Goal: Information Seeking & Learning: Learn about a topic

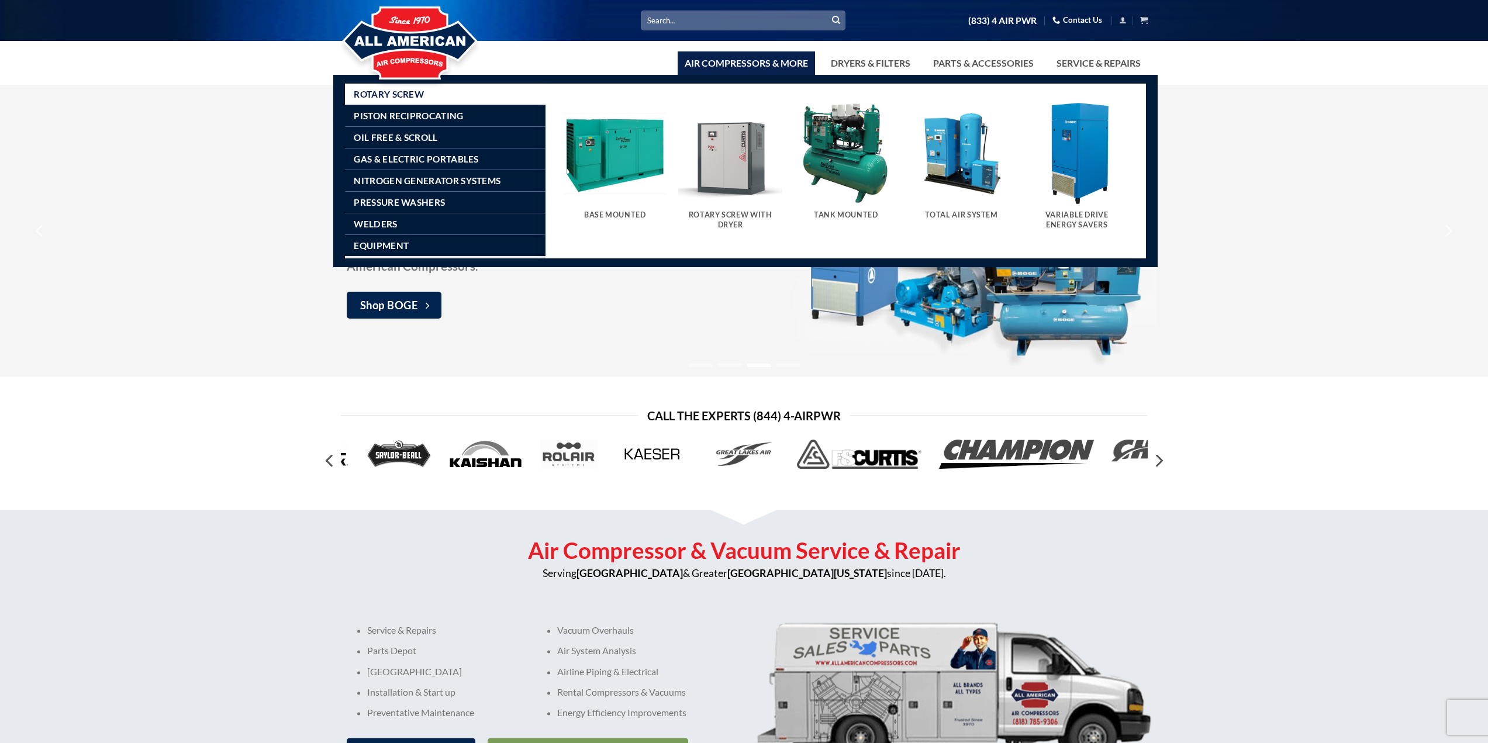
click at [706, 63] on link "Air Compressors & More" at bounding box center [746, 62] width 137 height 23
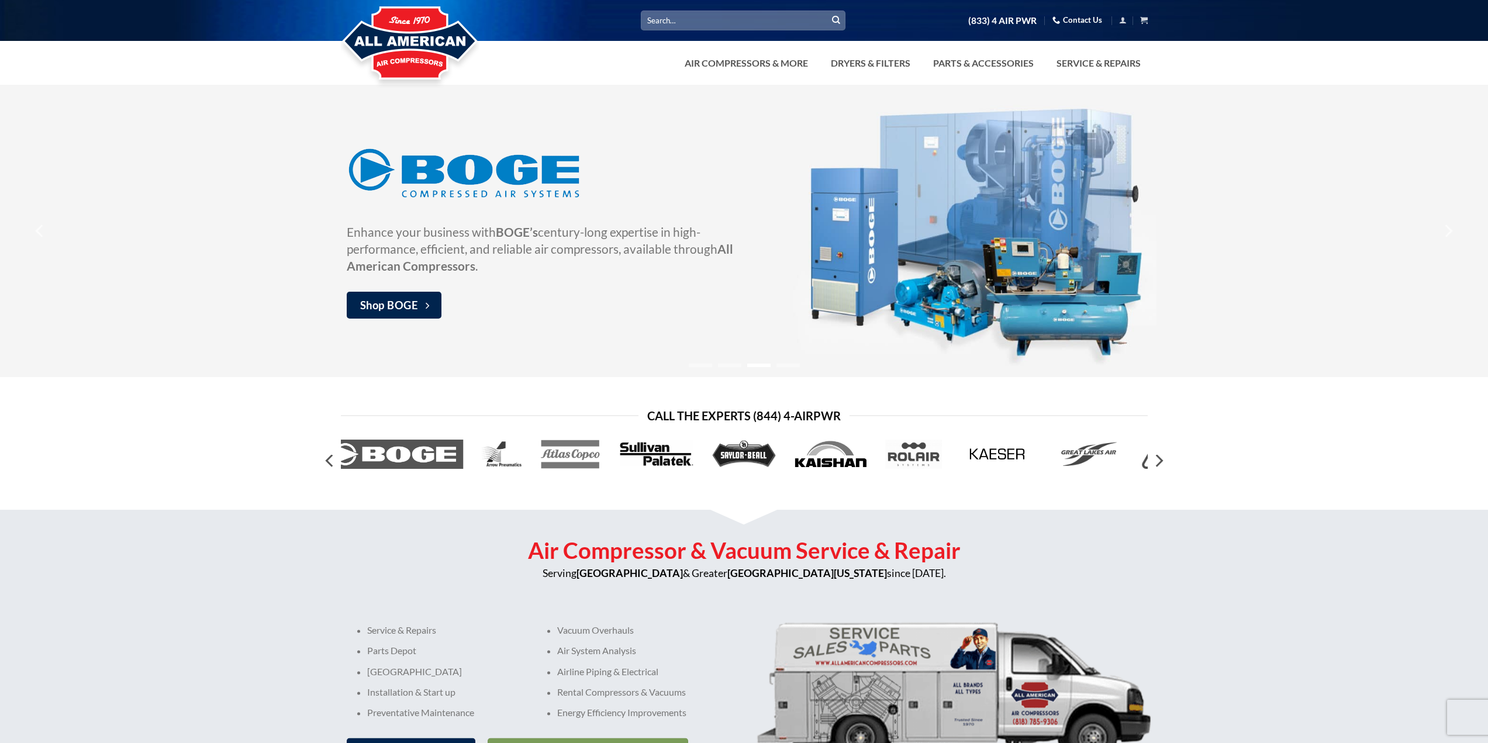
click at [663, 19] on input "Search for:" at bounding box center [743, 20] width 205 height 19
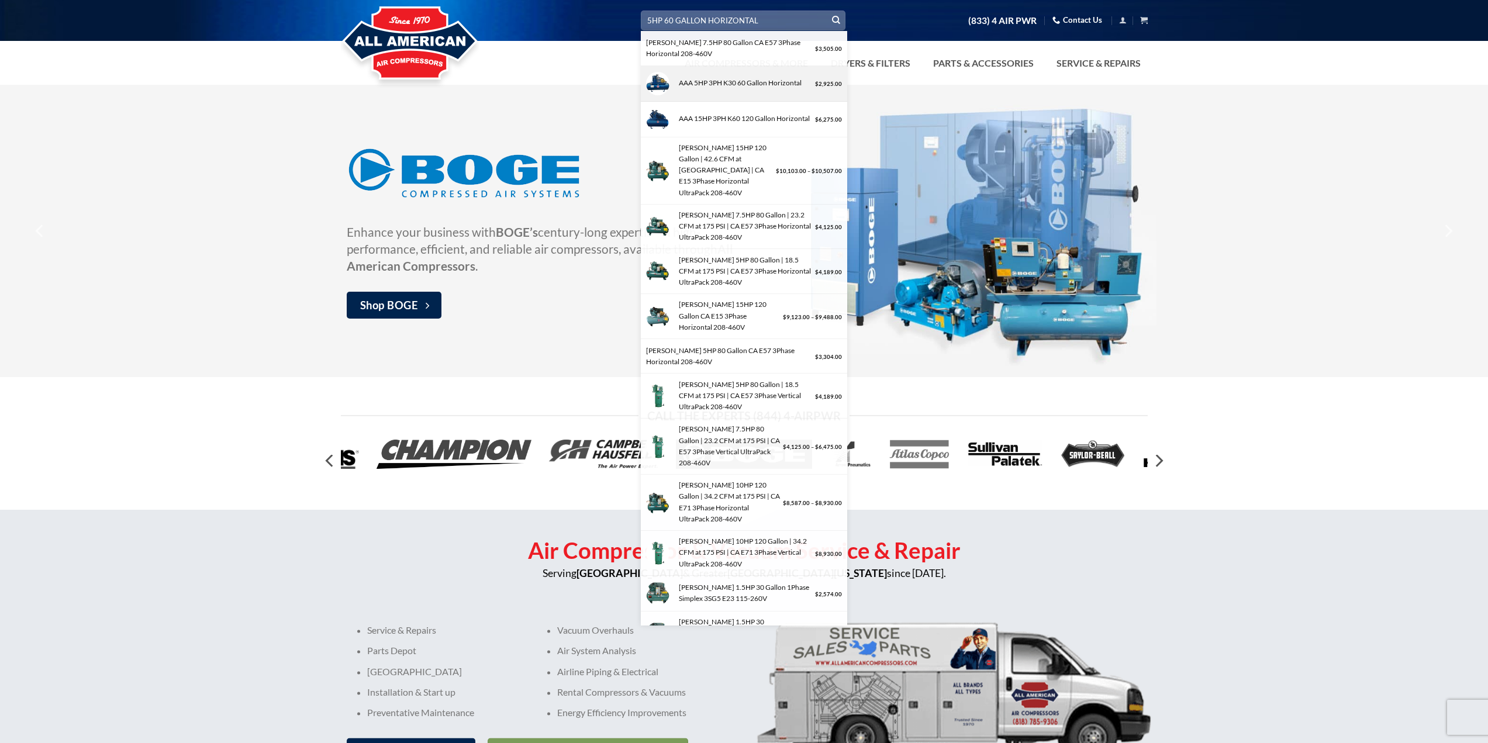
click at [696, 84] on div "AAA 5HP 3PH K30 60 Gallon Horizontal" at bounding box center [743, 82] width 137 height 11
type input "AAA 5HP 3PH K30 60 Gallon Horizontal"
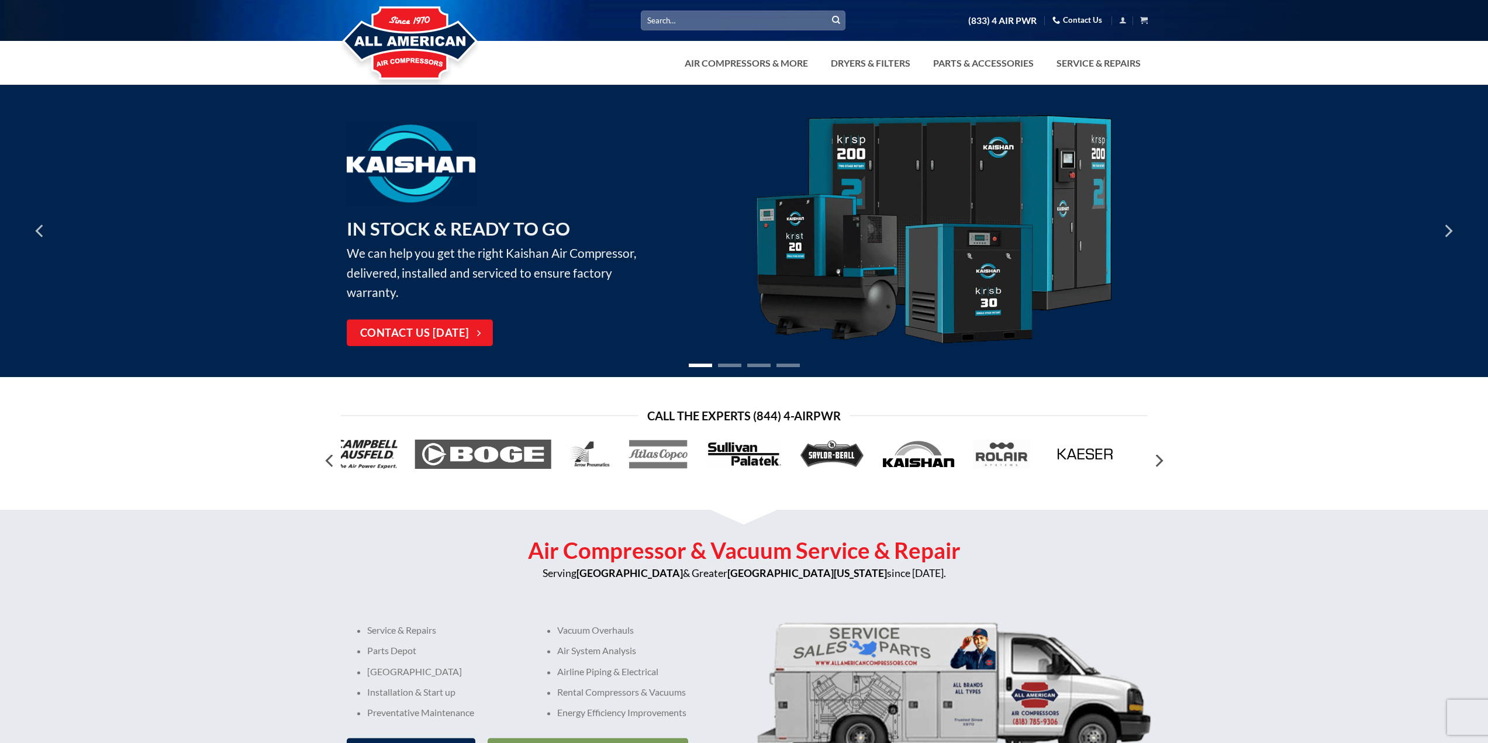
click at [667, 19] on input "Search for:" at bounding box center [743, 20] width 205 height 19
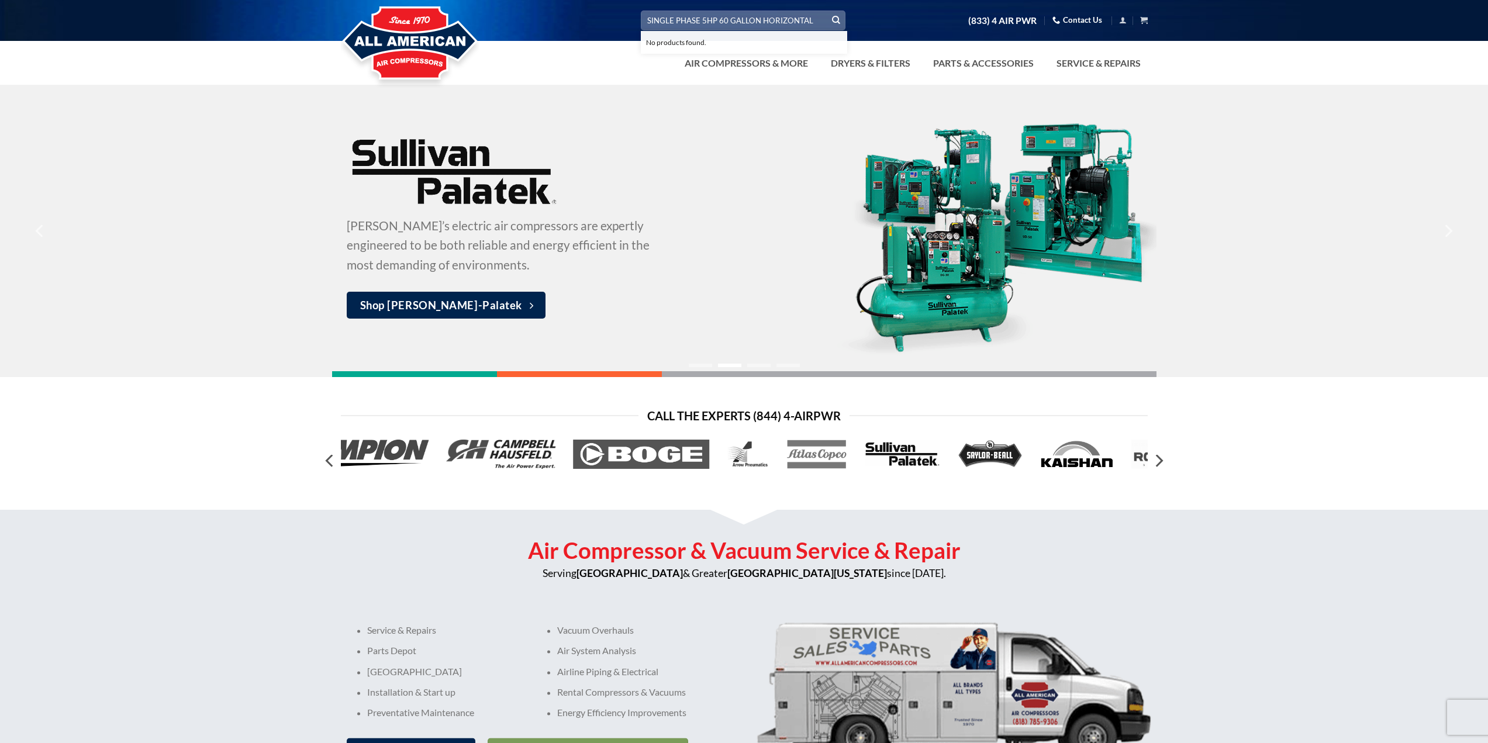
type input "SINGLE PHASE 5HP 60 GALLON HORIZONTAL"
click at [827, 12] on button "Submit" at bounding box center [836, 21] width 18 height 18
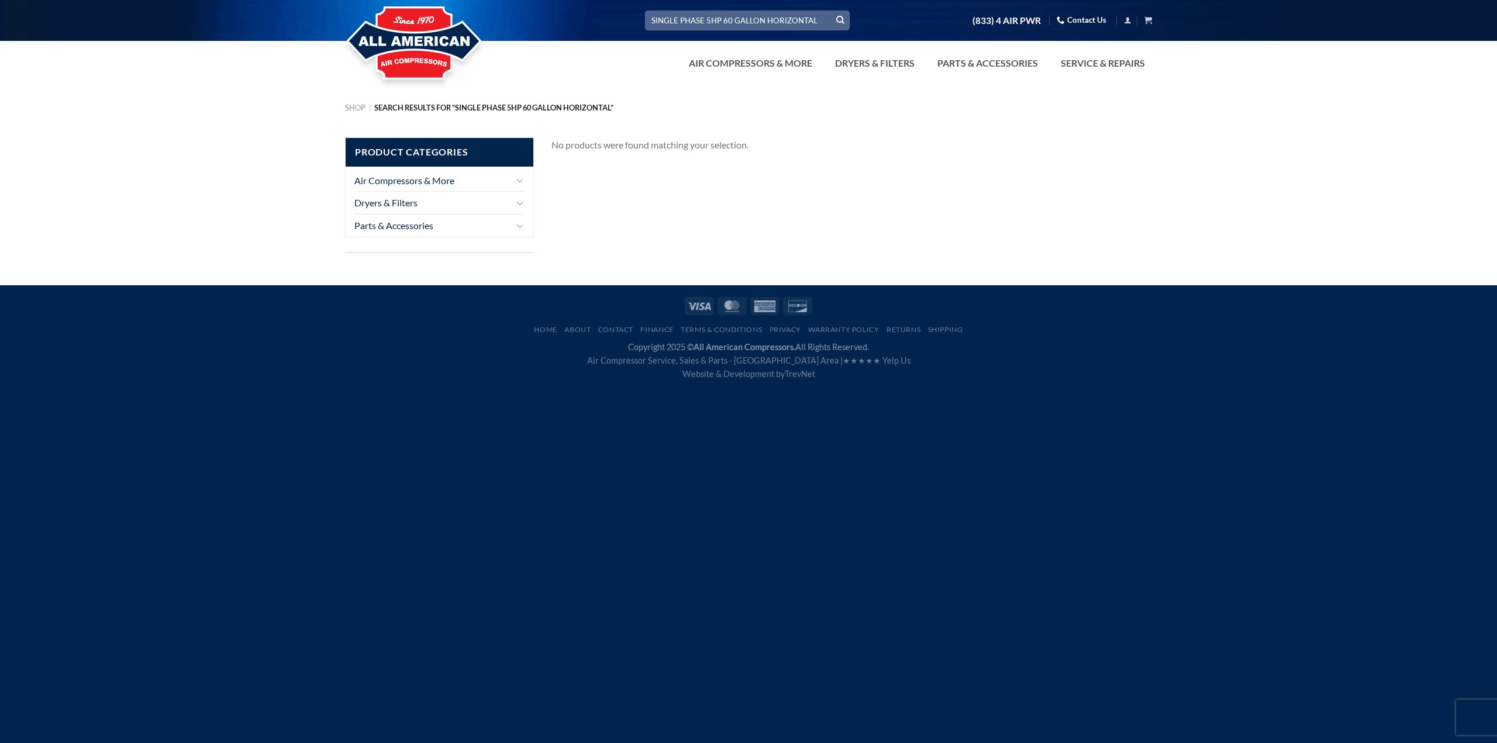
click at [840, 16] on icon "Submit" at bounding box center [840, 20] width 8 height 10
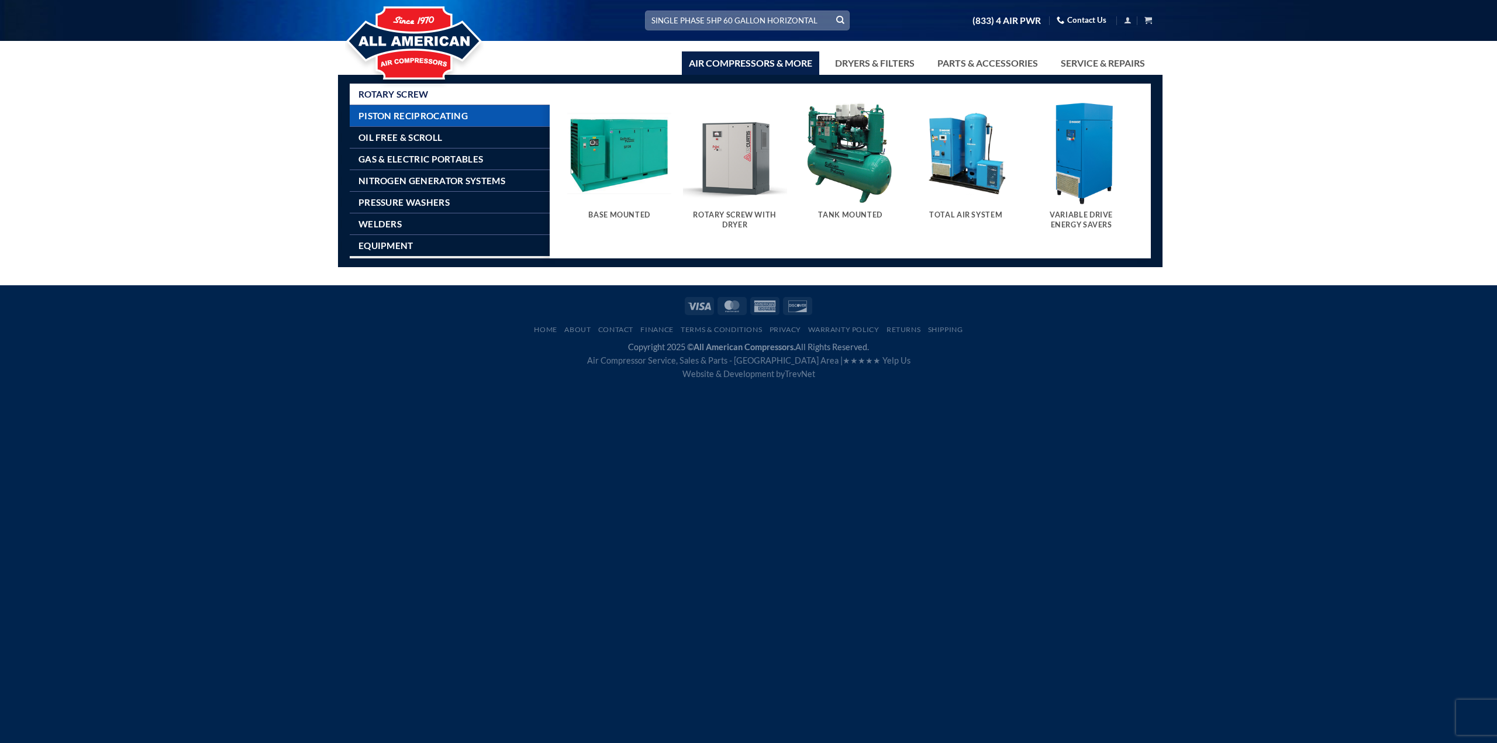
click at [442, 112] on span "Piston Reciprocating" at bounding box center [412, 115] width 109 height 9
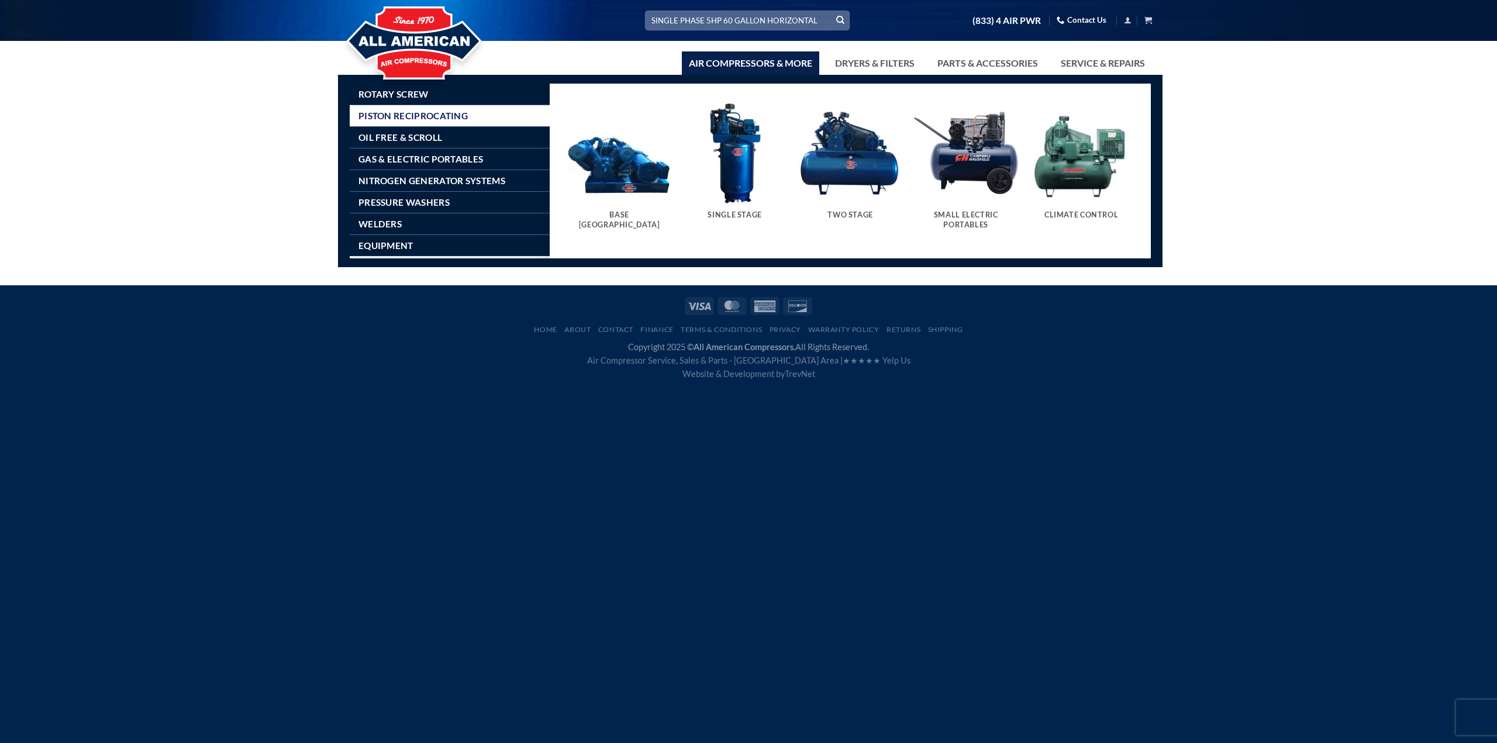
click at [843, 164] on img "Visit product category Two Stage" at bounding box center [850, 153] width 104 height 104
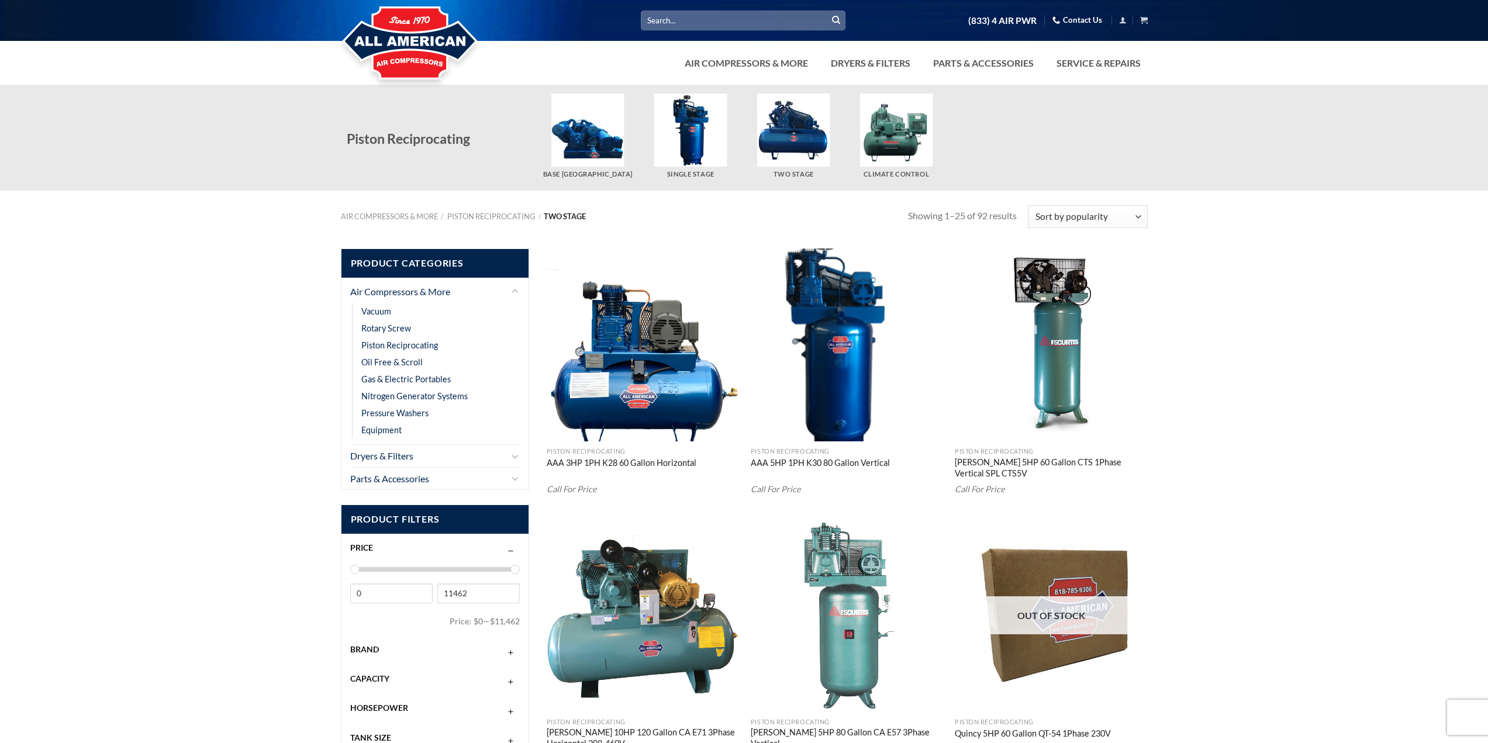
click at [653, 382] on img "AAA 3HP 1PH K28 60 Gallon Horizontal" at bounding box center [643, 345] width 193 height 193
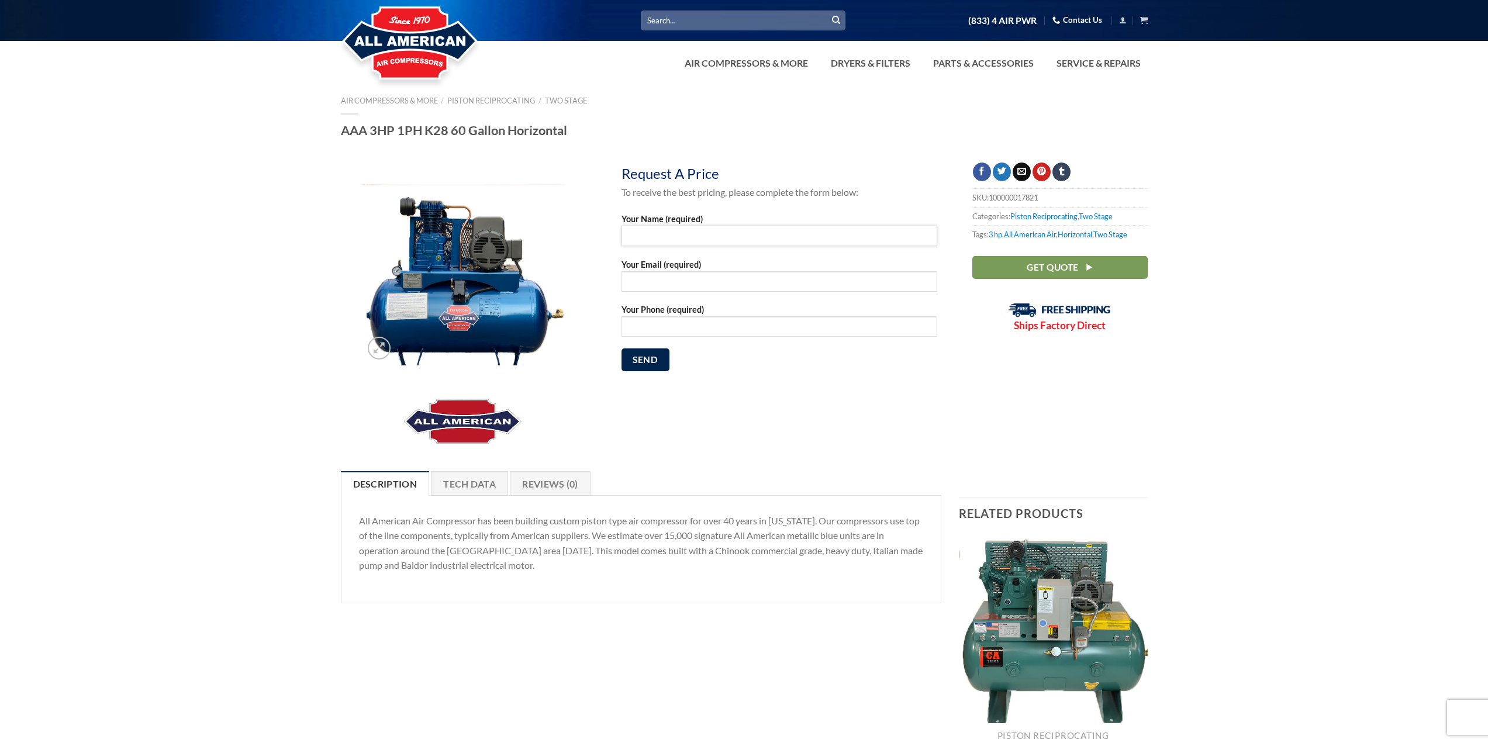
click at [655, 237] on input "Your Name (required)" at bounding box center [780, 236] width 316 height 20
type input "BRYAN CLOUSER"
click at [654, 283] on input "Your Email (required)" at bounding box center [780, 281] width 316 height 20
type input "REALMCCOY13@LIVE.COM"
click at [658, 327] on input "Your Phone (required)" at bounding box center [780, 326] width 316 height 20
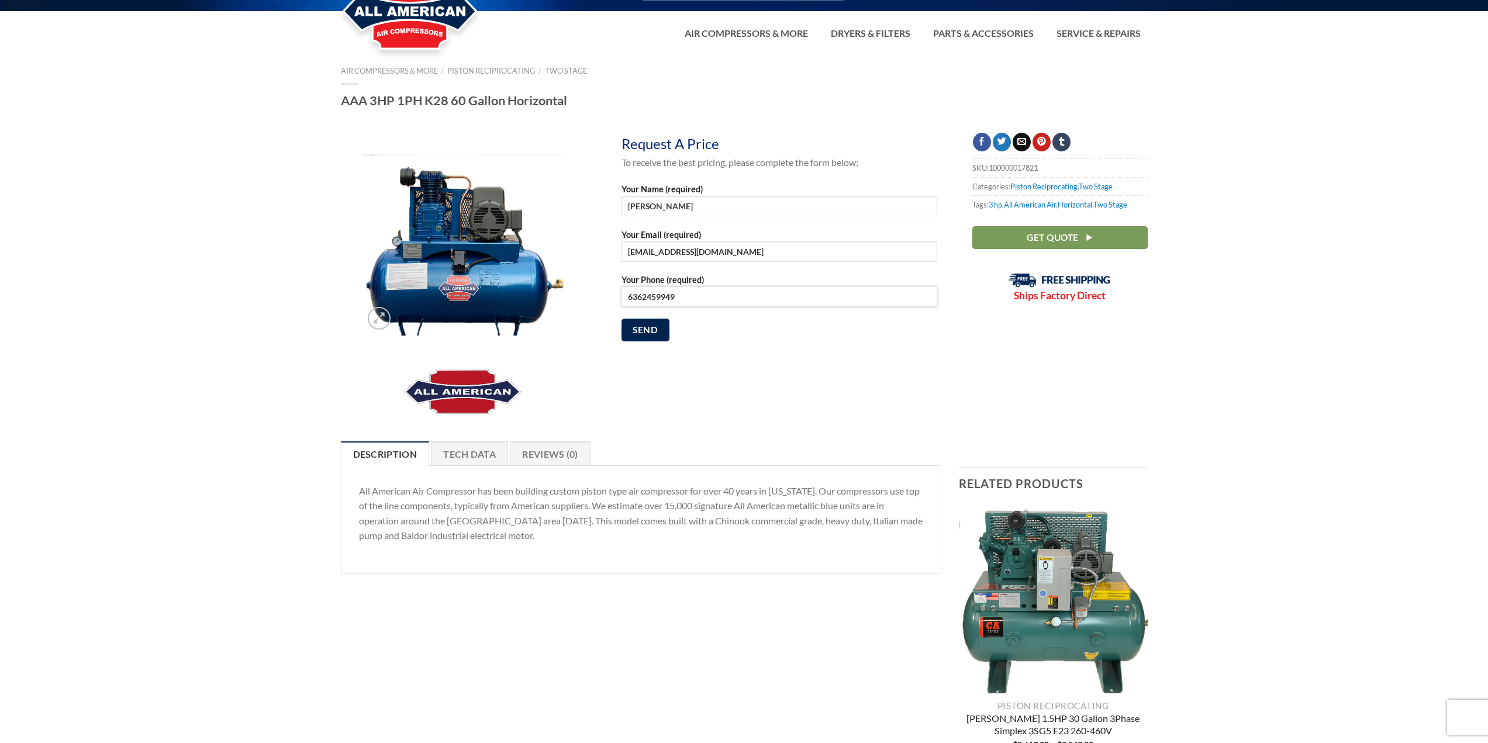
scroll to position [58, 0]
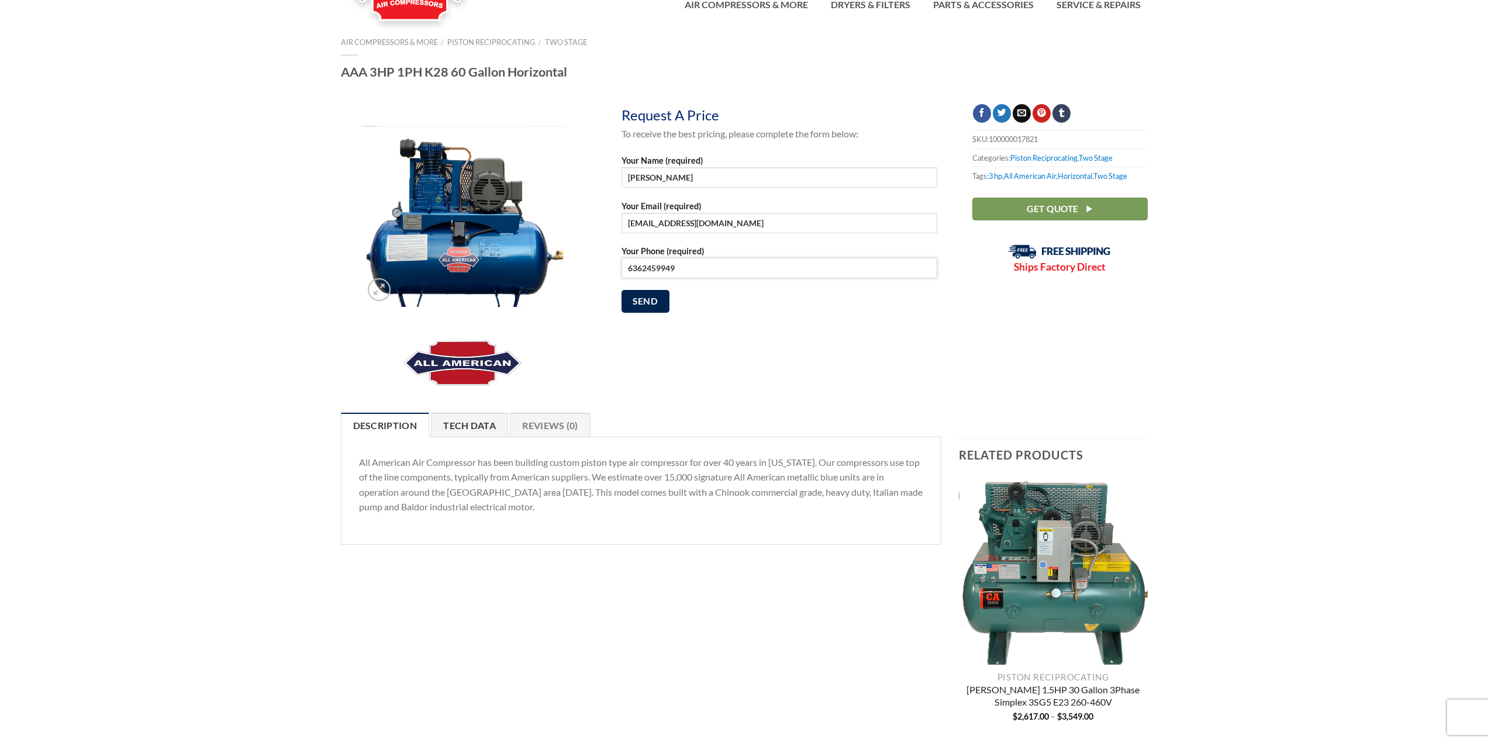
type input "6362459949"
click at [484, 419] on link "Tech Data" at bounding box center [469, 425] width 77 height 25
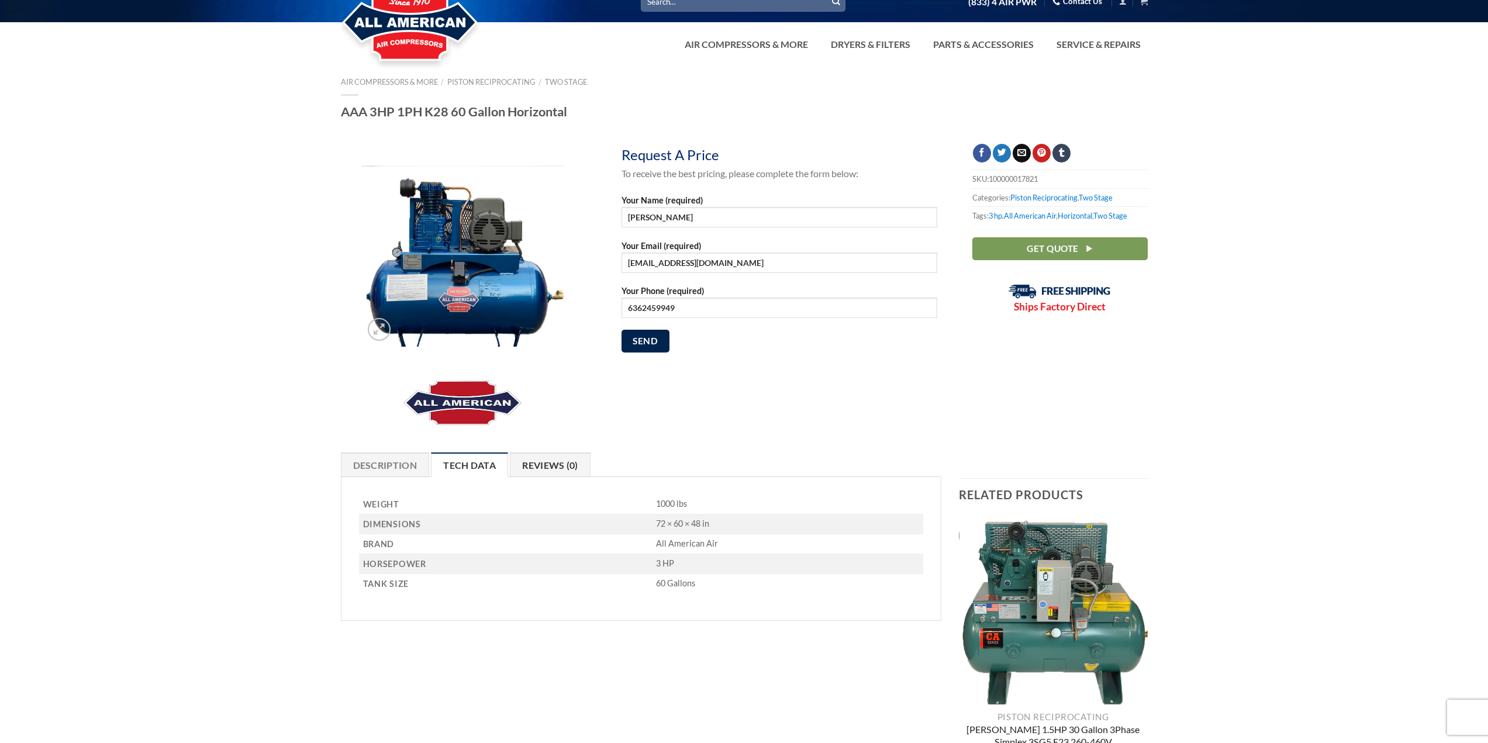
scroll to position [0, 0]
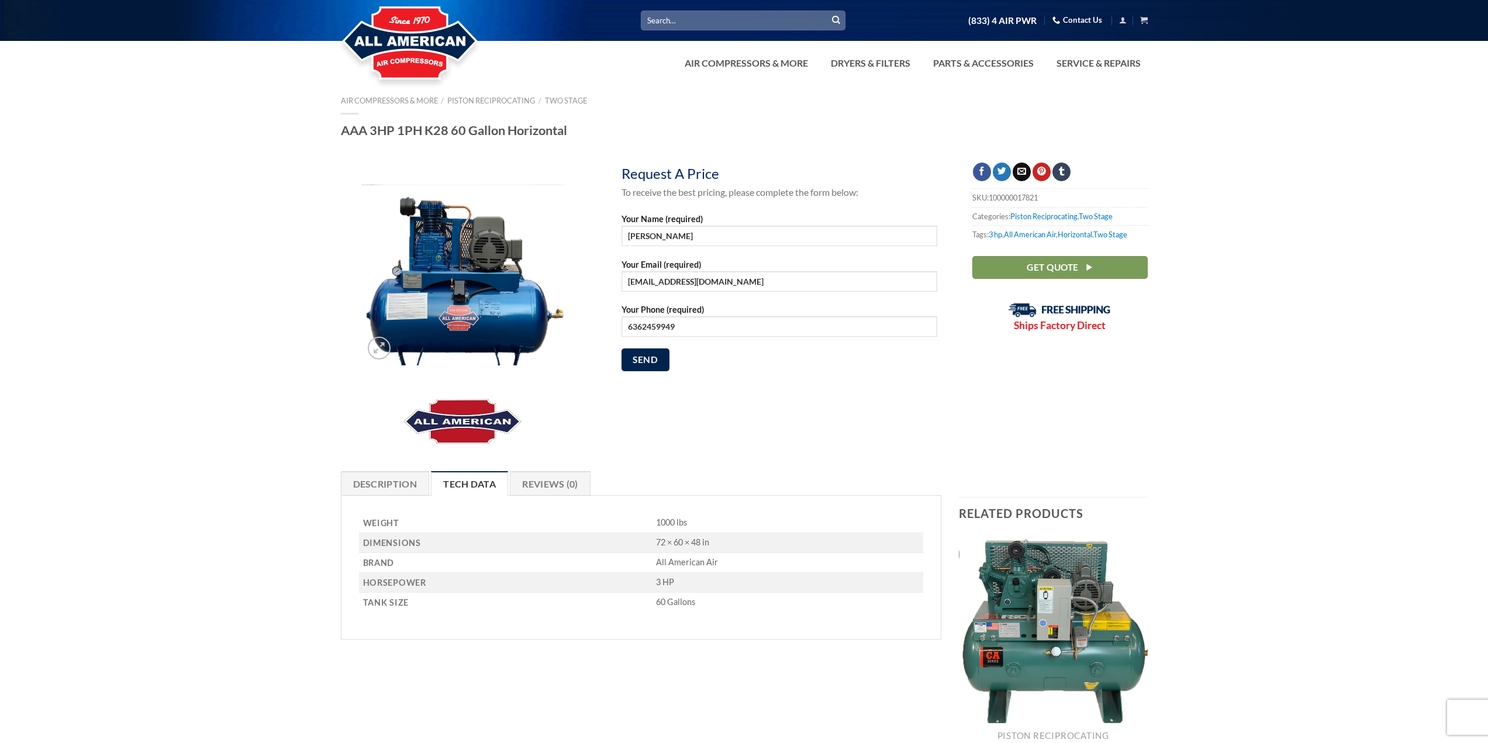
click at [648, 346] on p "Your Phone (required) 6362459949" at bounding box center [780, 326] width 316 height 46
click at [644, 357] on input "Send" at bounding box center [646, 360] width 48 height 23
click at [396, 488] on link "Description" at bounding box center [385, 483] width 89 height 25
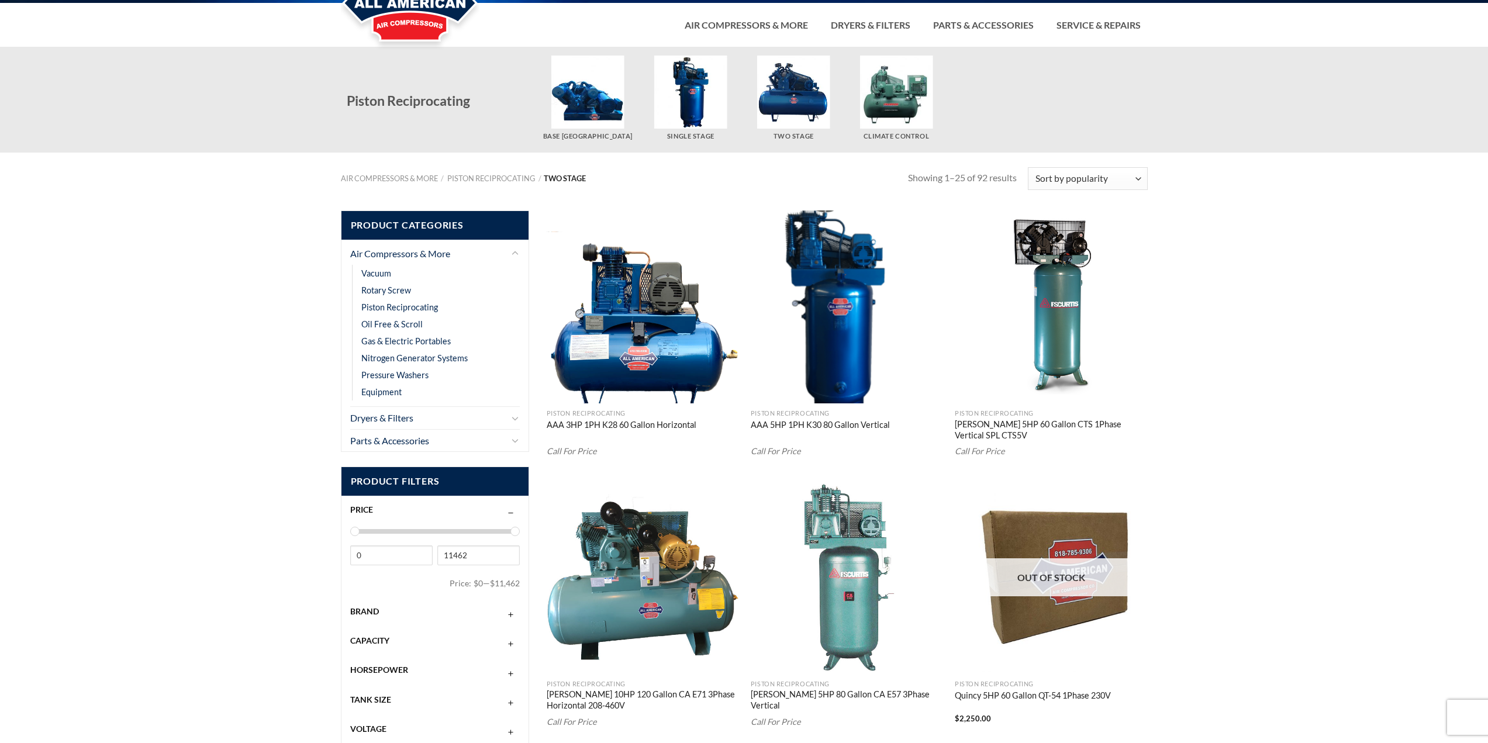
scroll to position [58, 0]
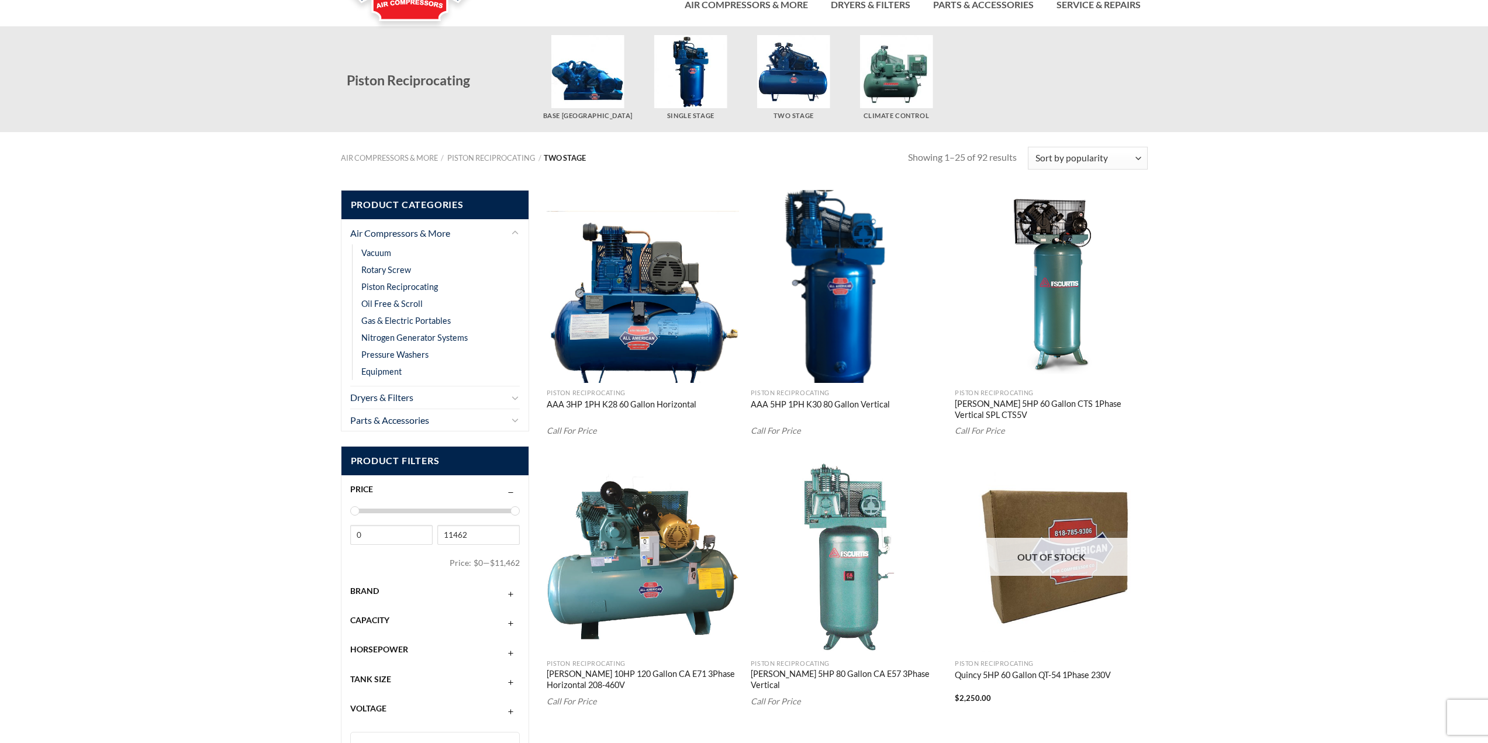
click at [796, 92] on img "Visit product category Two Stage" at bounding box center [793, 71] width 73 height 73
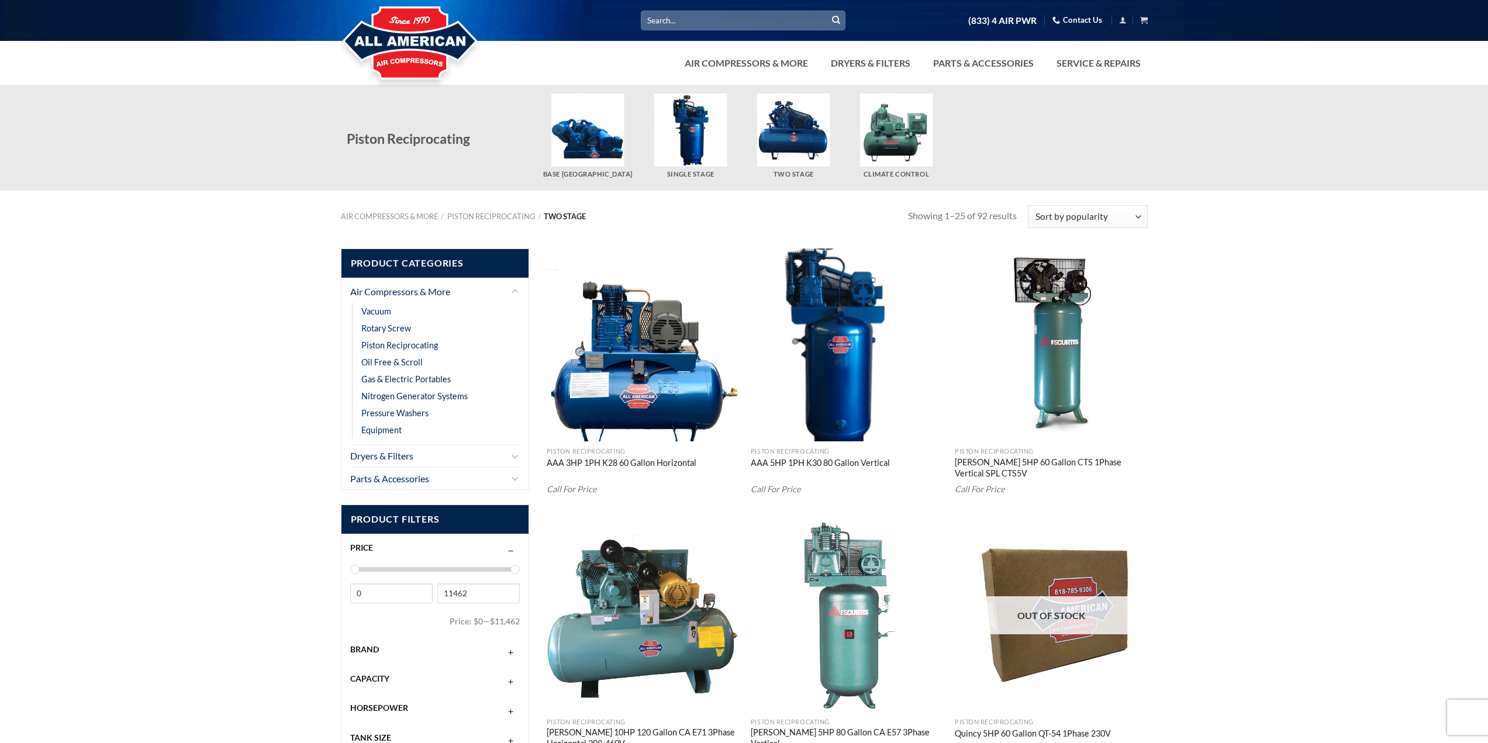
click at [638, 346] on img "AAA 3HP 1PH K28 60 Gallon Horizontal" at bounding box center [643, 345] width 193 height 193
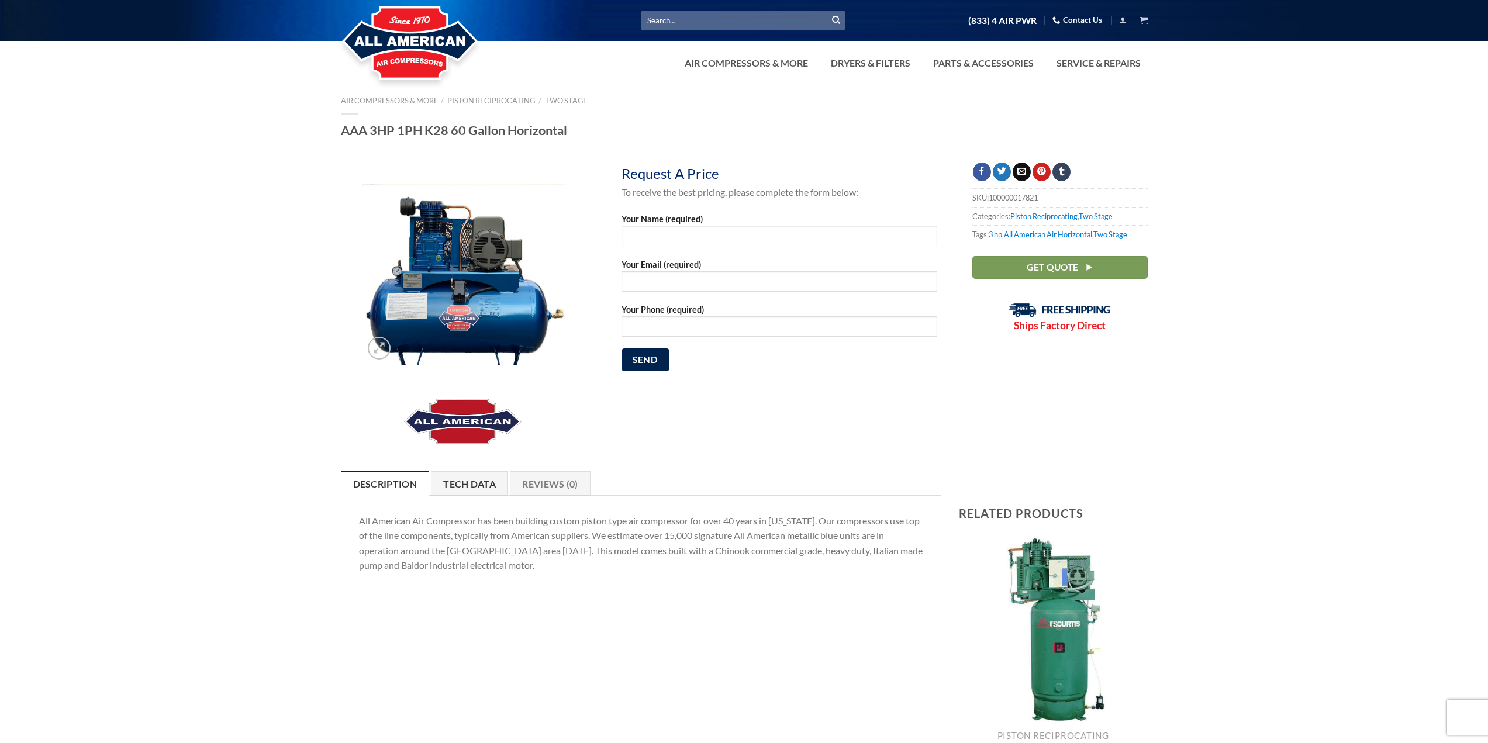
click at [458, 487] on link "Tech Data" at bounding box center [469, 483] width 77 height 25
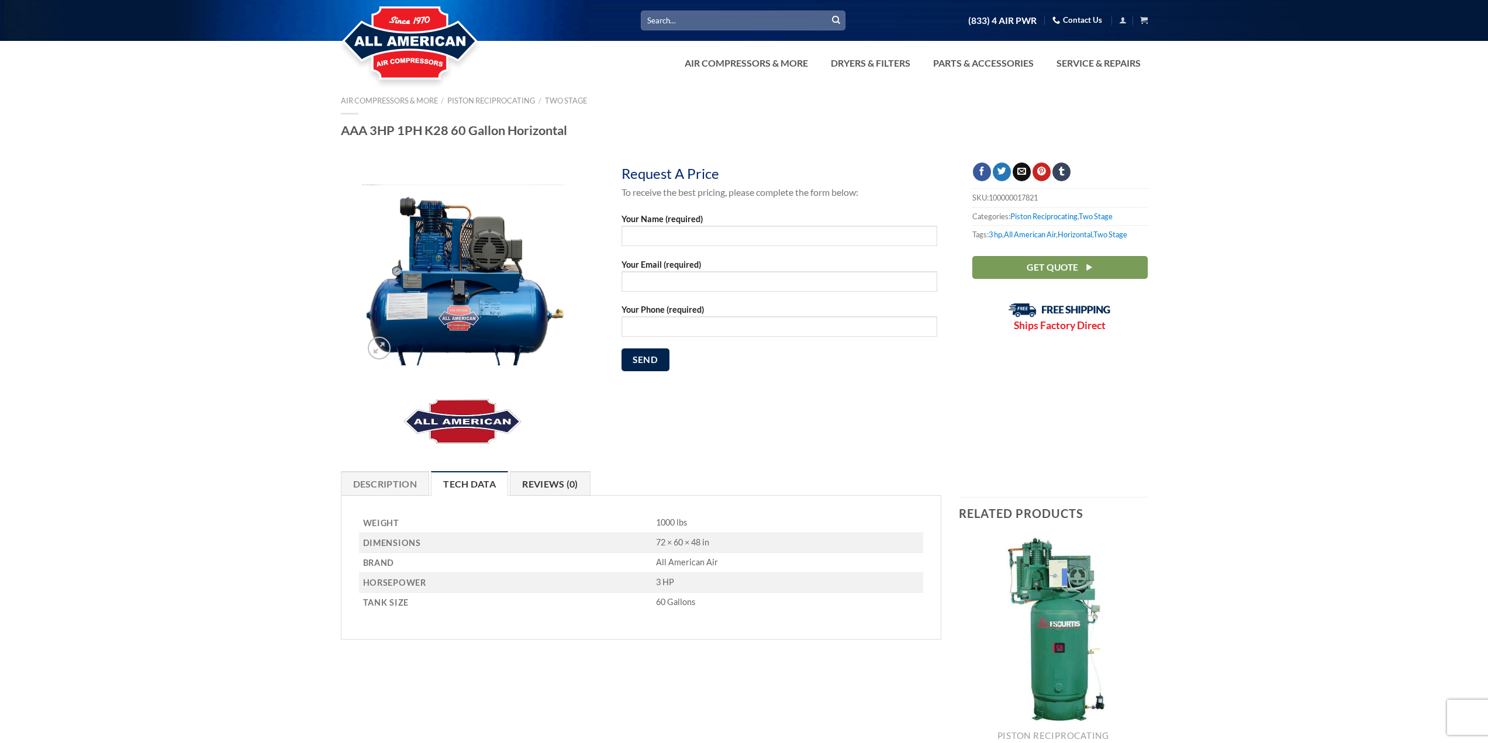
click at [538, 486] on link "Reviews (0)" at bounding box center [550, 483] width 81 height 25
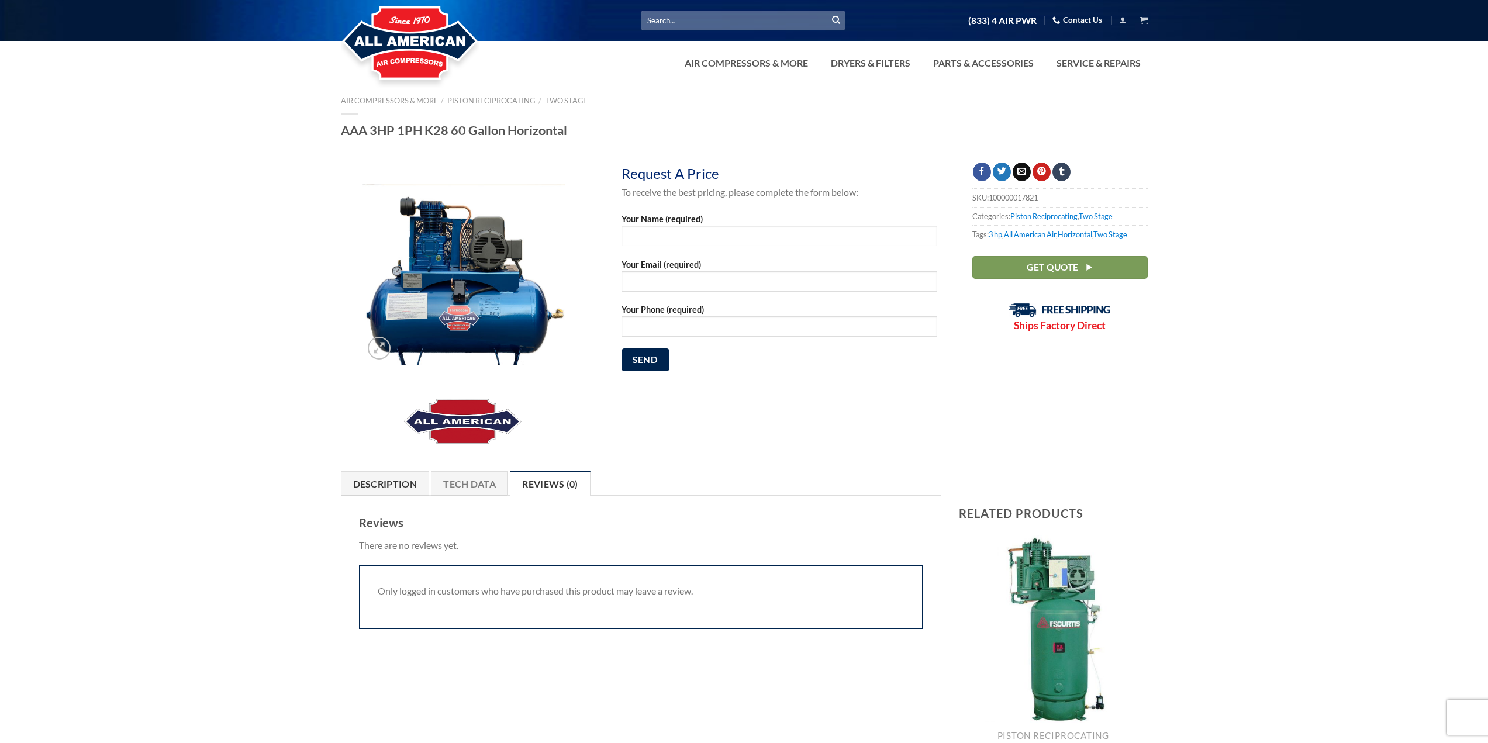
click at [401, 481] on link "Description" at bounding box center [385, 483] width 89 height 25
